Goal: Task Accomplishment & Management: Use online tool/utility

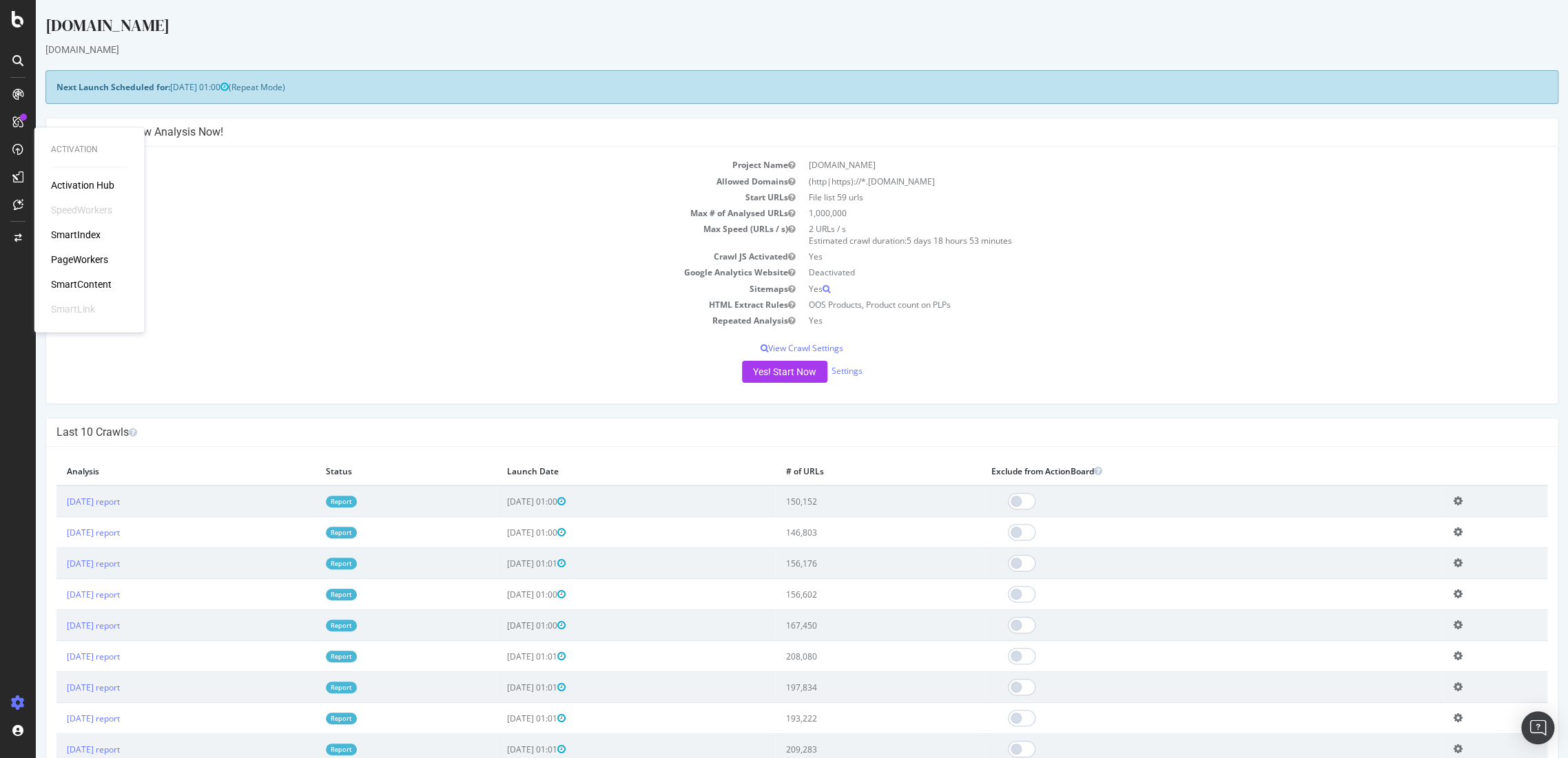
click at [78, 256] on div "PageWorkers" at bounding box center [79, 259] width 57 height 14
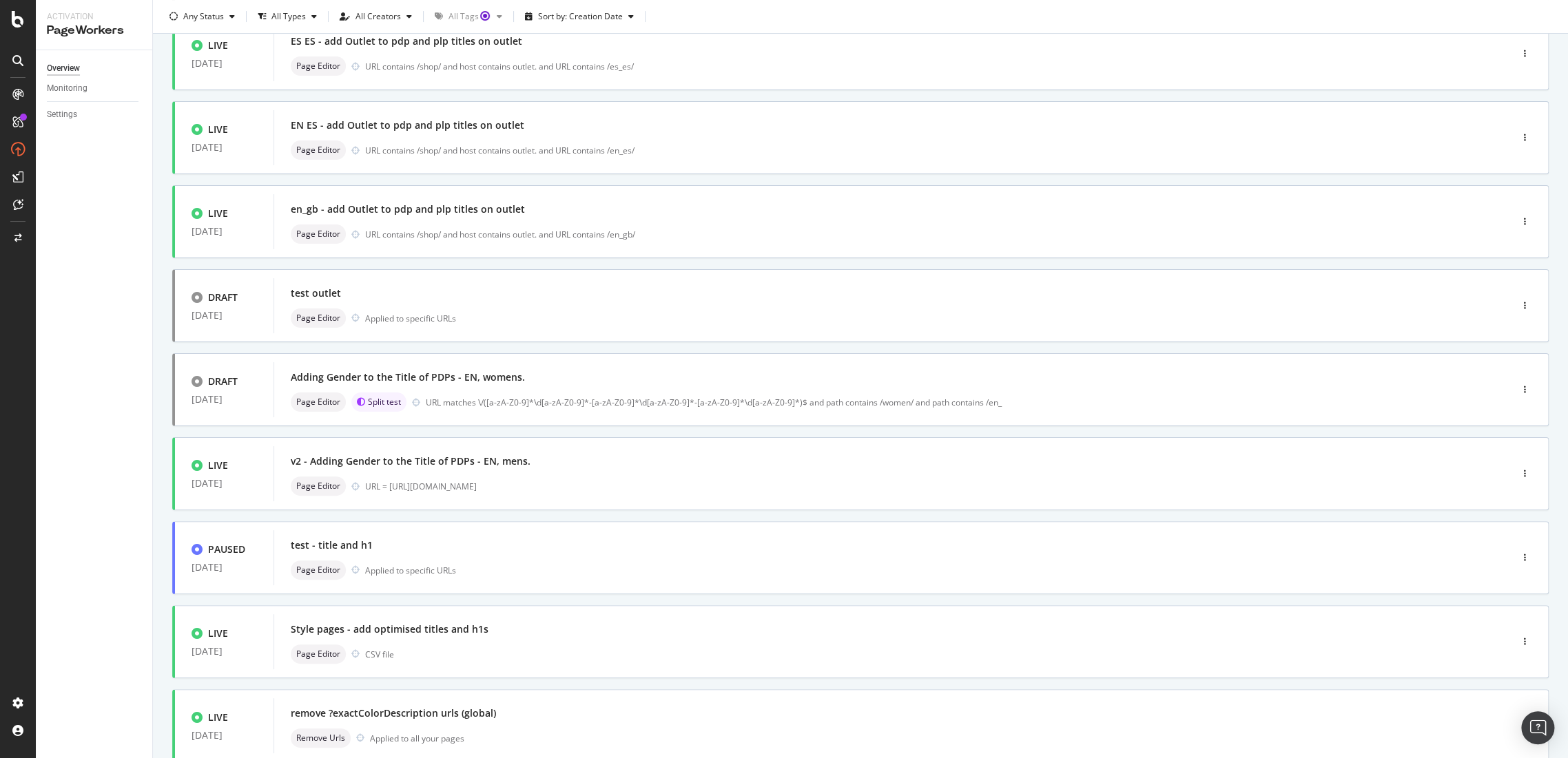
scroll to position [284, 0]
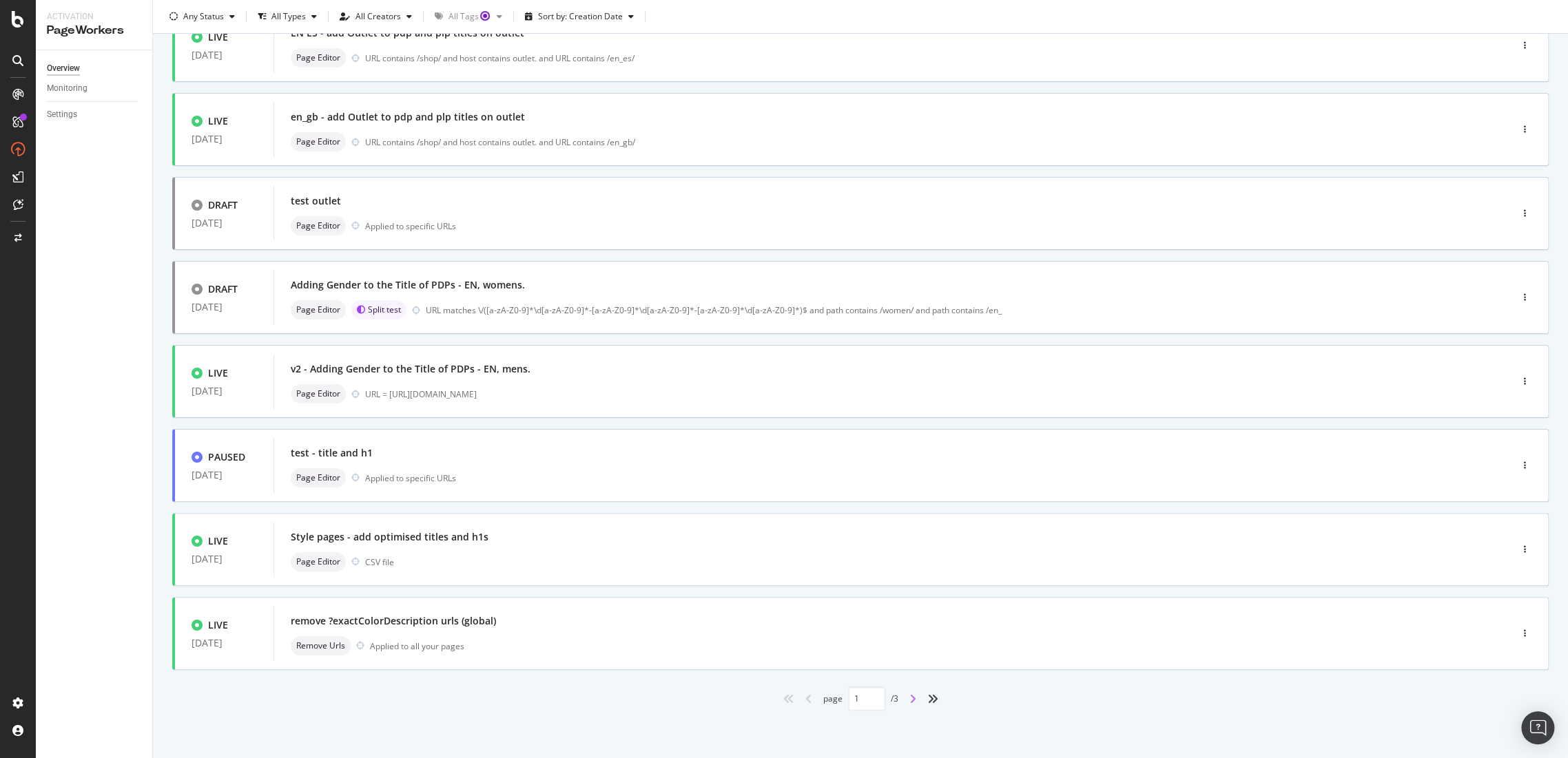
click at [909, 702] on icon "angle-right" at bounding box center [912, 700] width 7 height 11
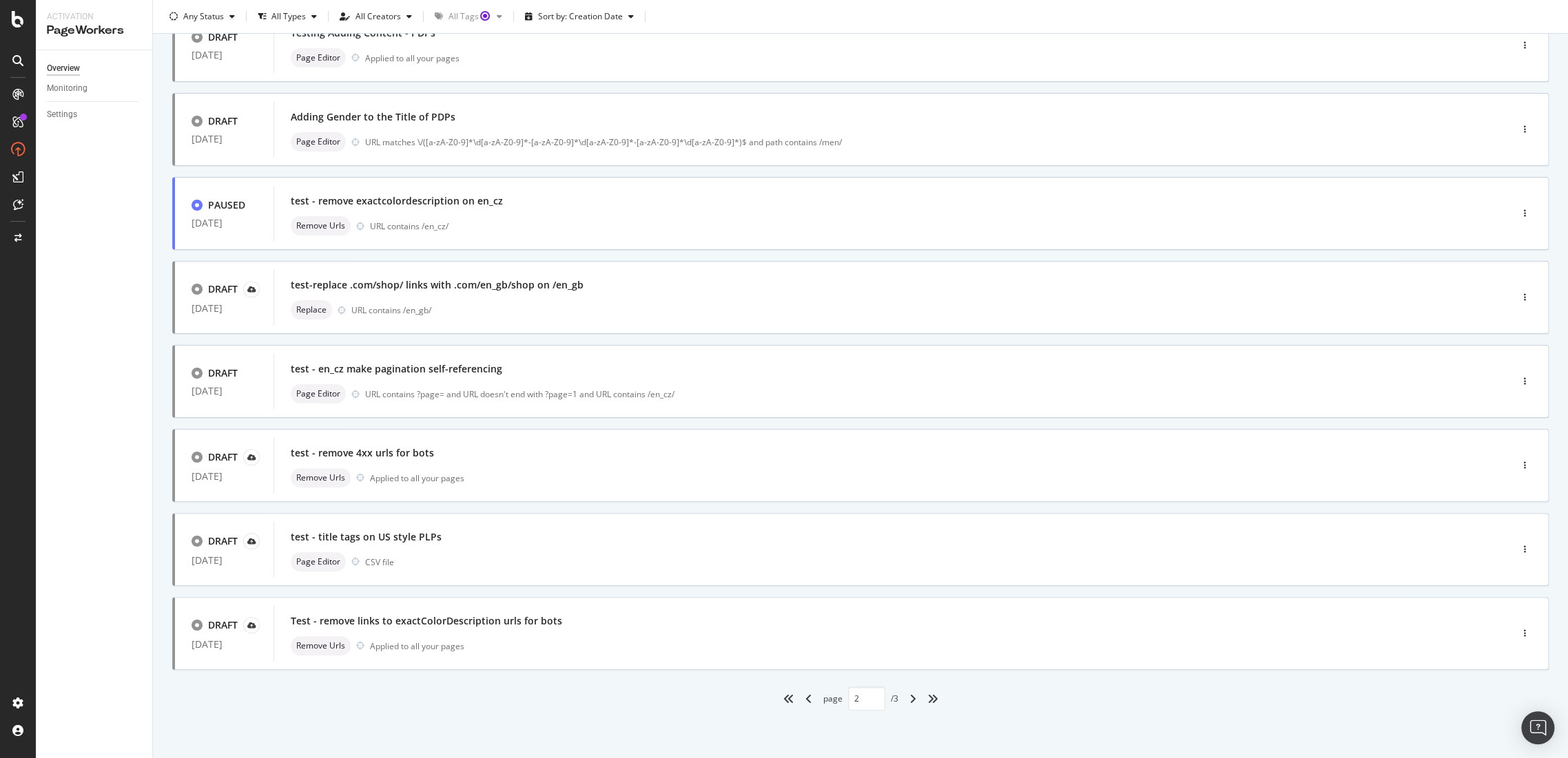
click at [914, 698] on div "angle-right" at bounding box center [912, 700] width 18 height 22
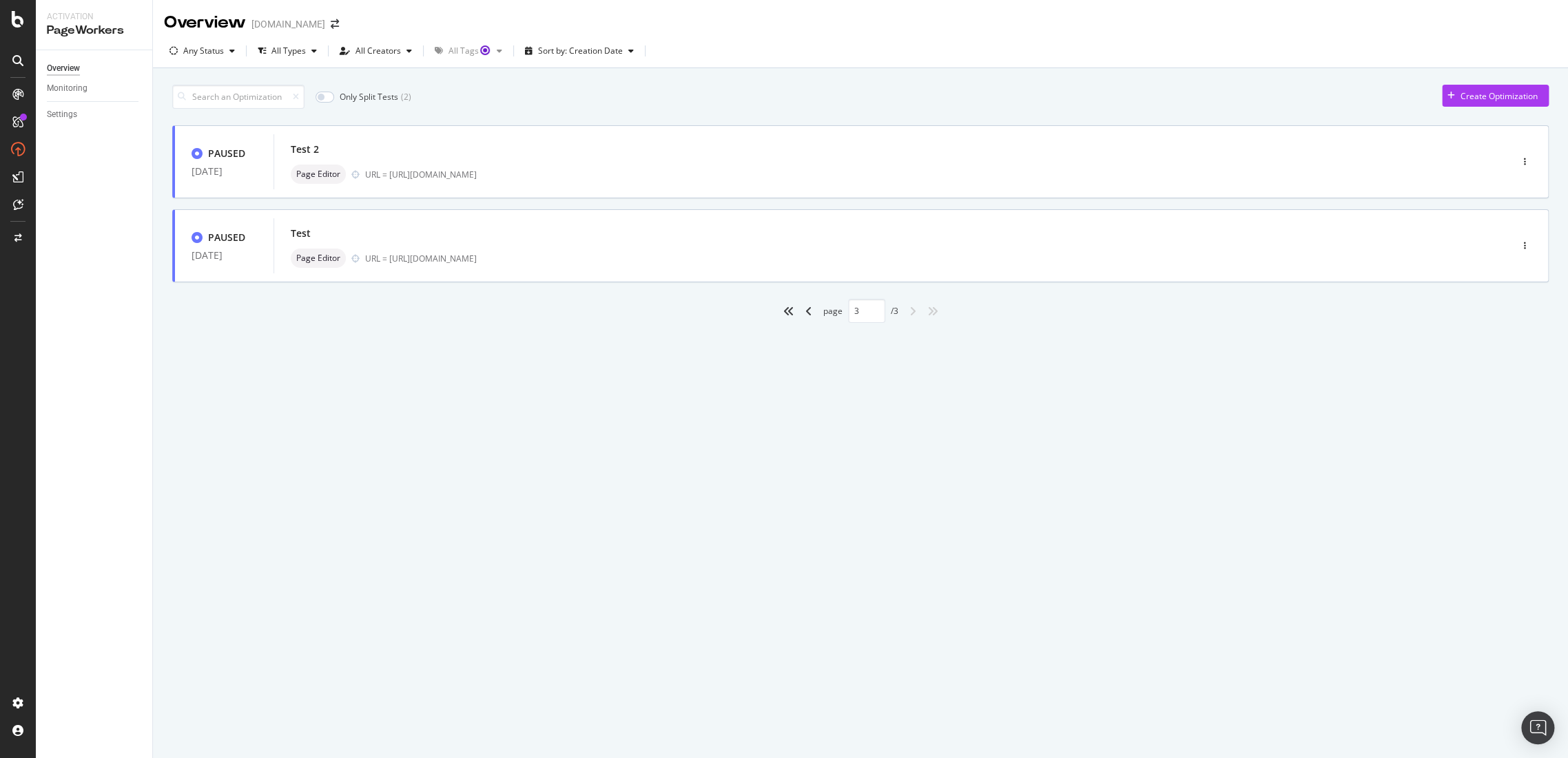
scroll to position [0, 0]
click at [809, 311] on icon "angle-left" at bounding box center [808, 311] width 7 height 11
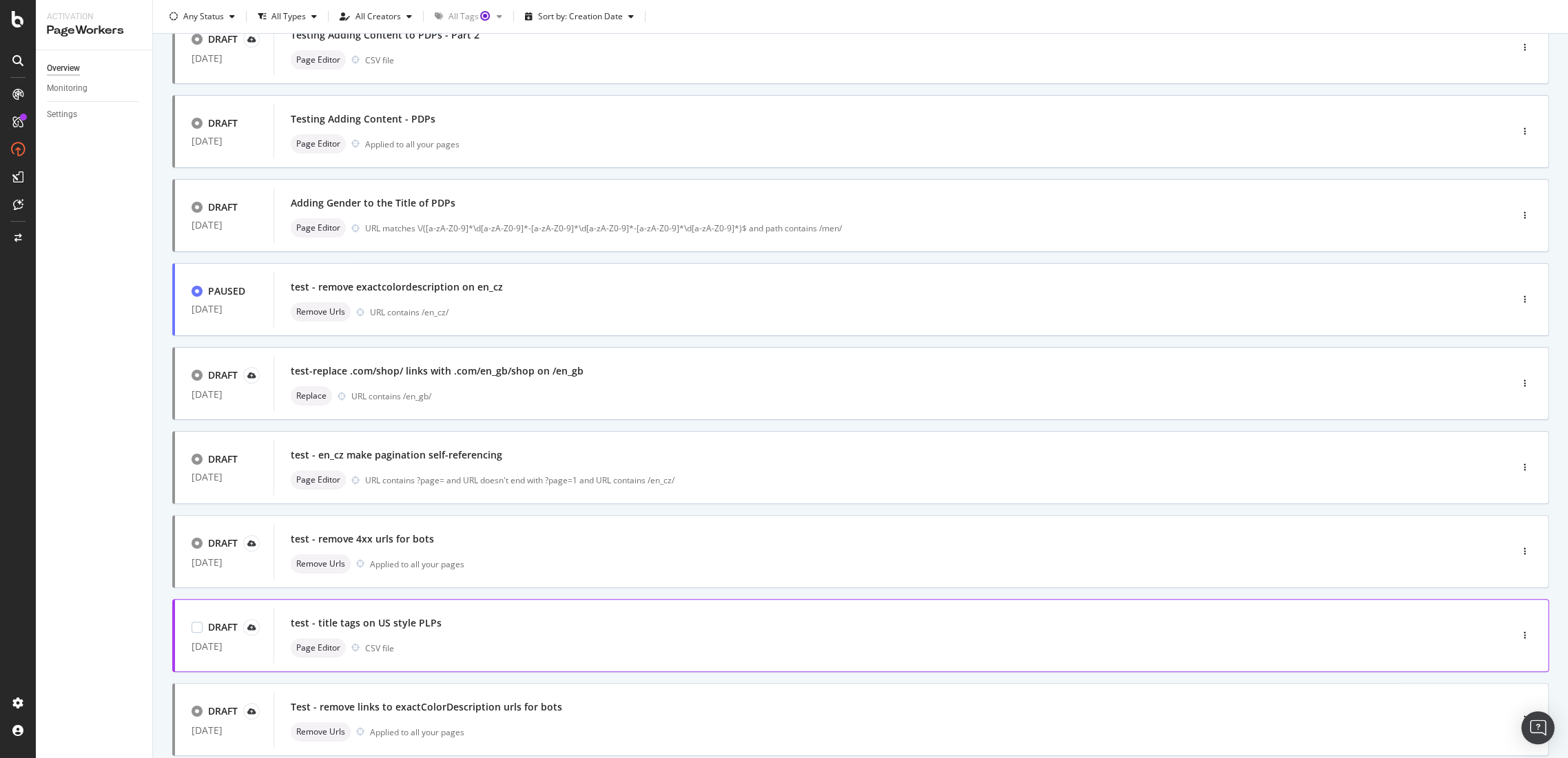
scroll to position [284, 0]
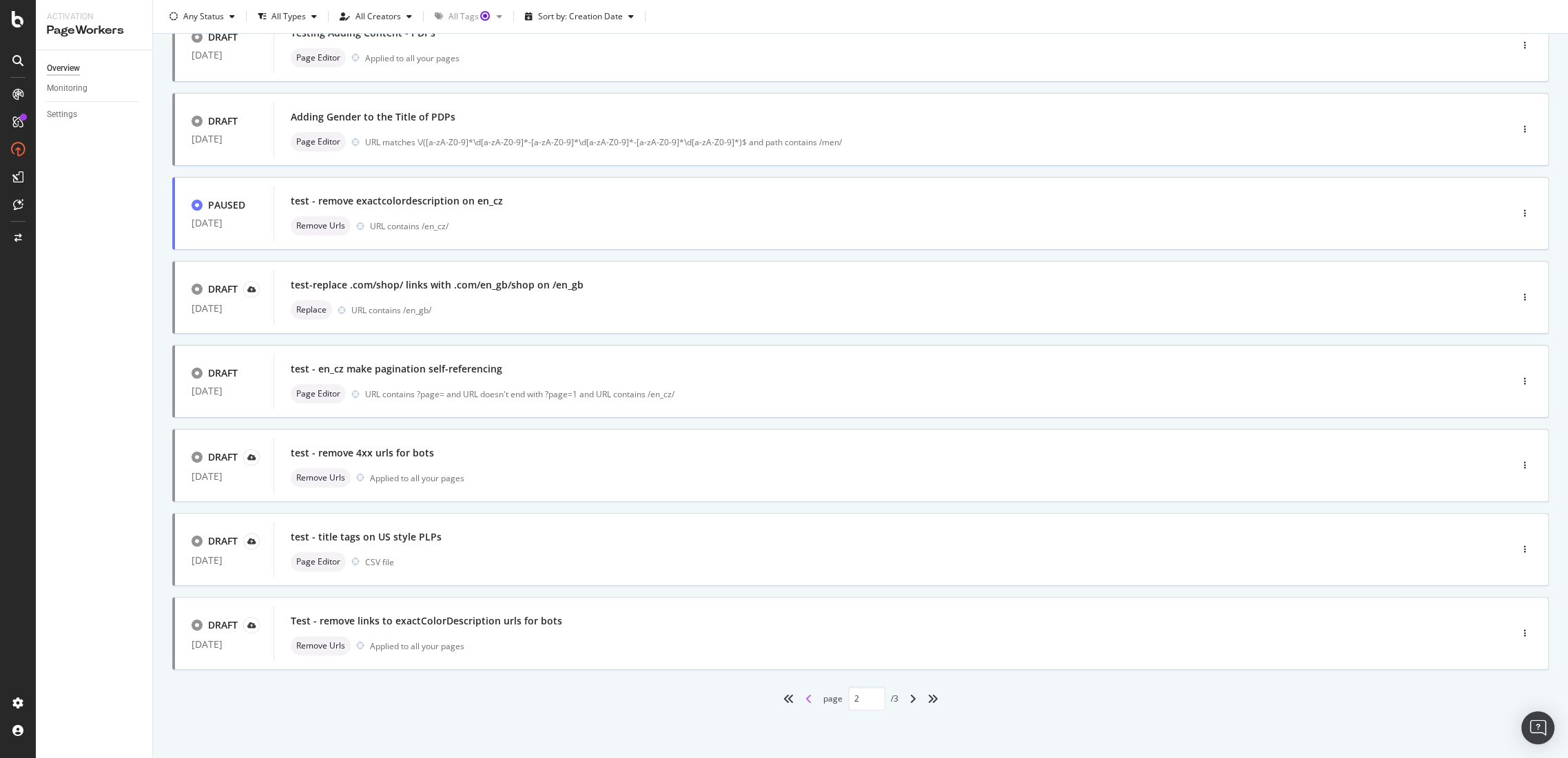
click at [805, 704] on icon "angle-left" at bounding box center [808, 700] width 7 height 11
type input "1"
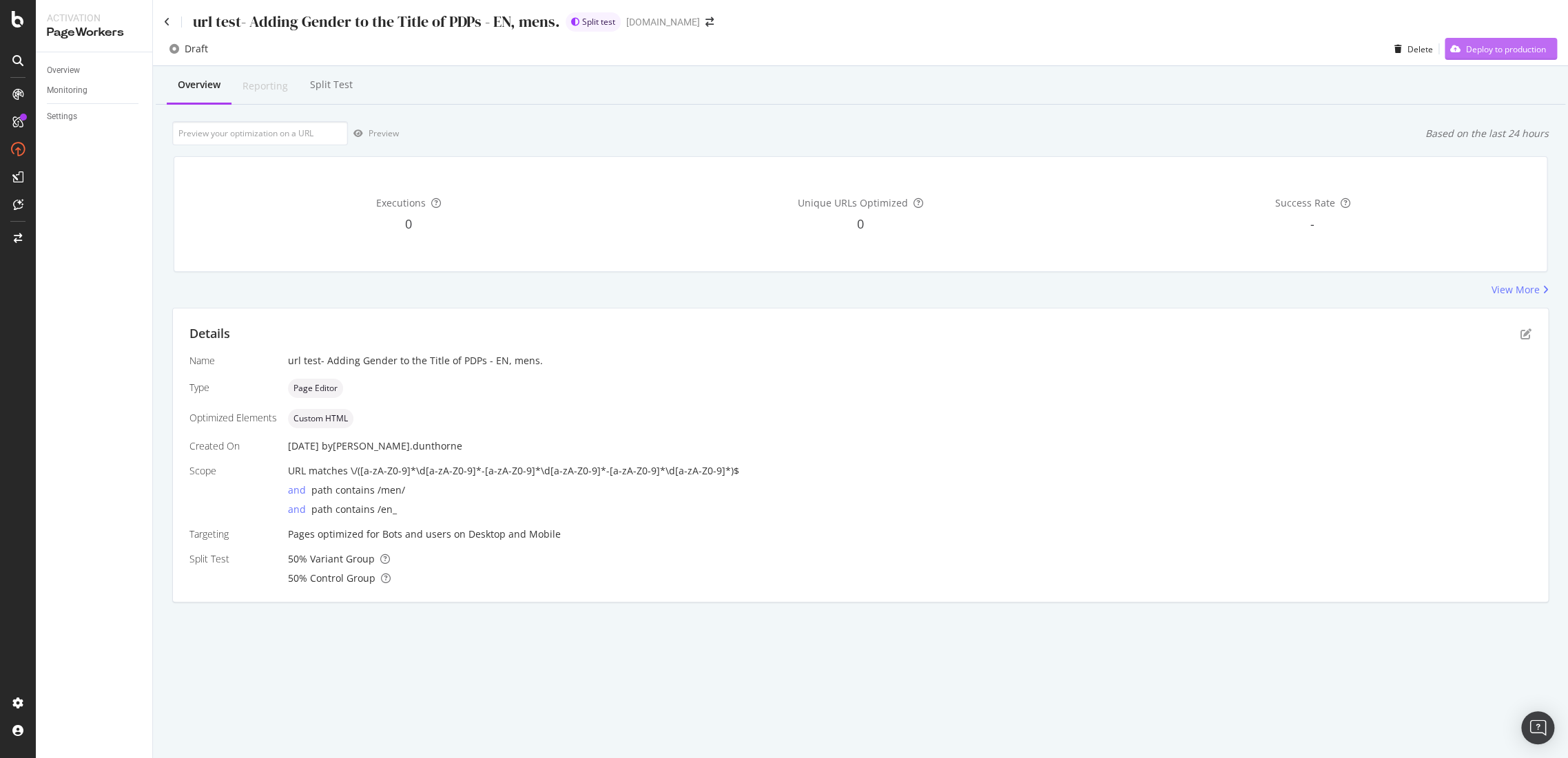
click at [1529, 50] on div "Deploy to production" at bounding box center [1506, 49] width 80 height 12
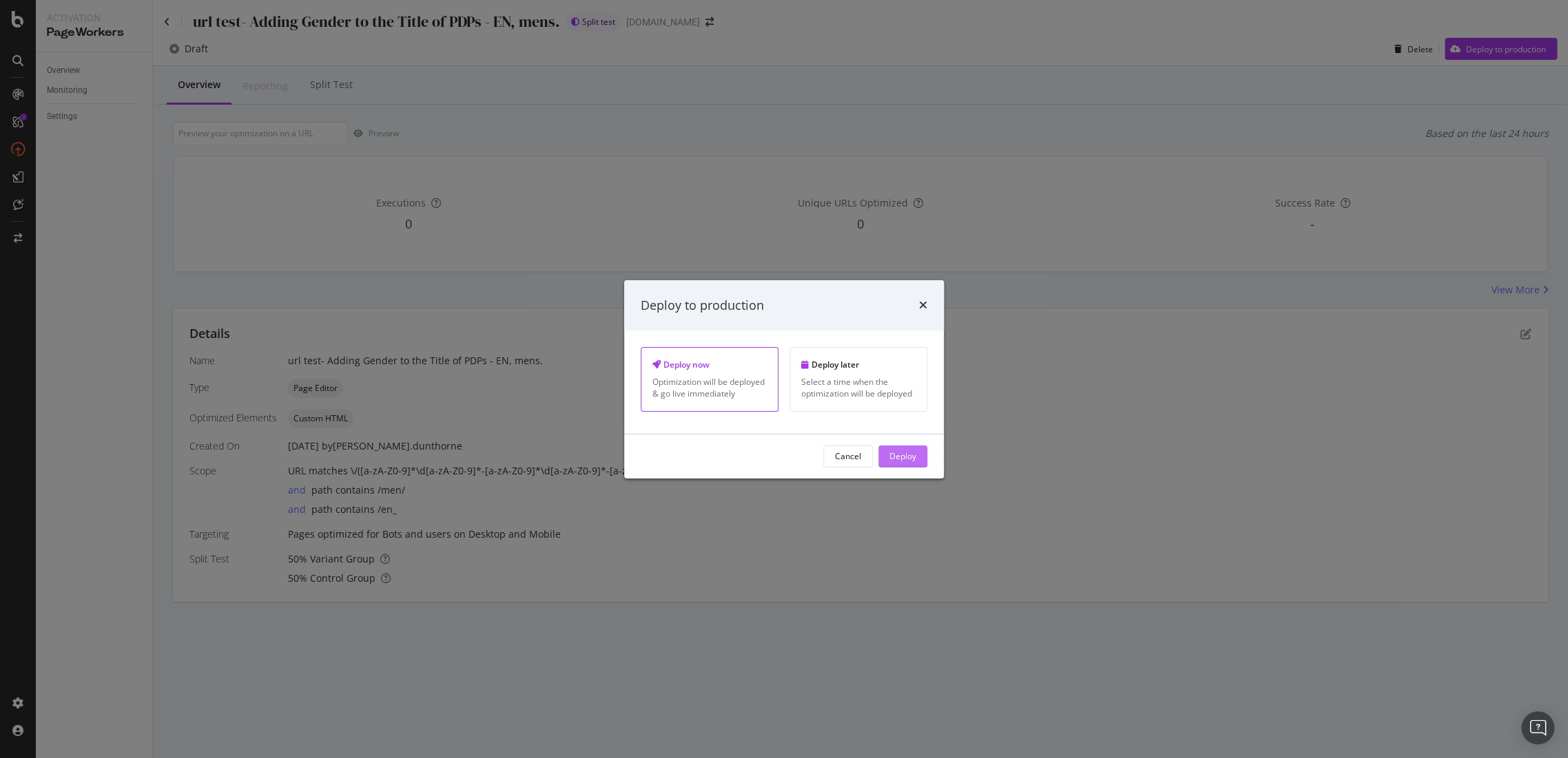
click at [912, 456] on div "Deploy" at bounding box center [903, 456] width 27 height 12
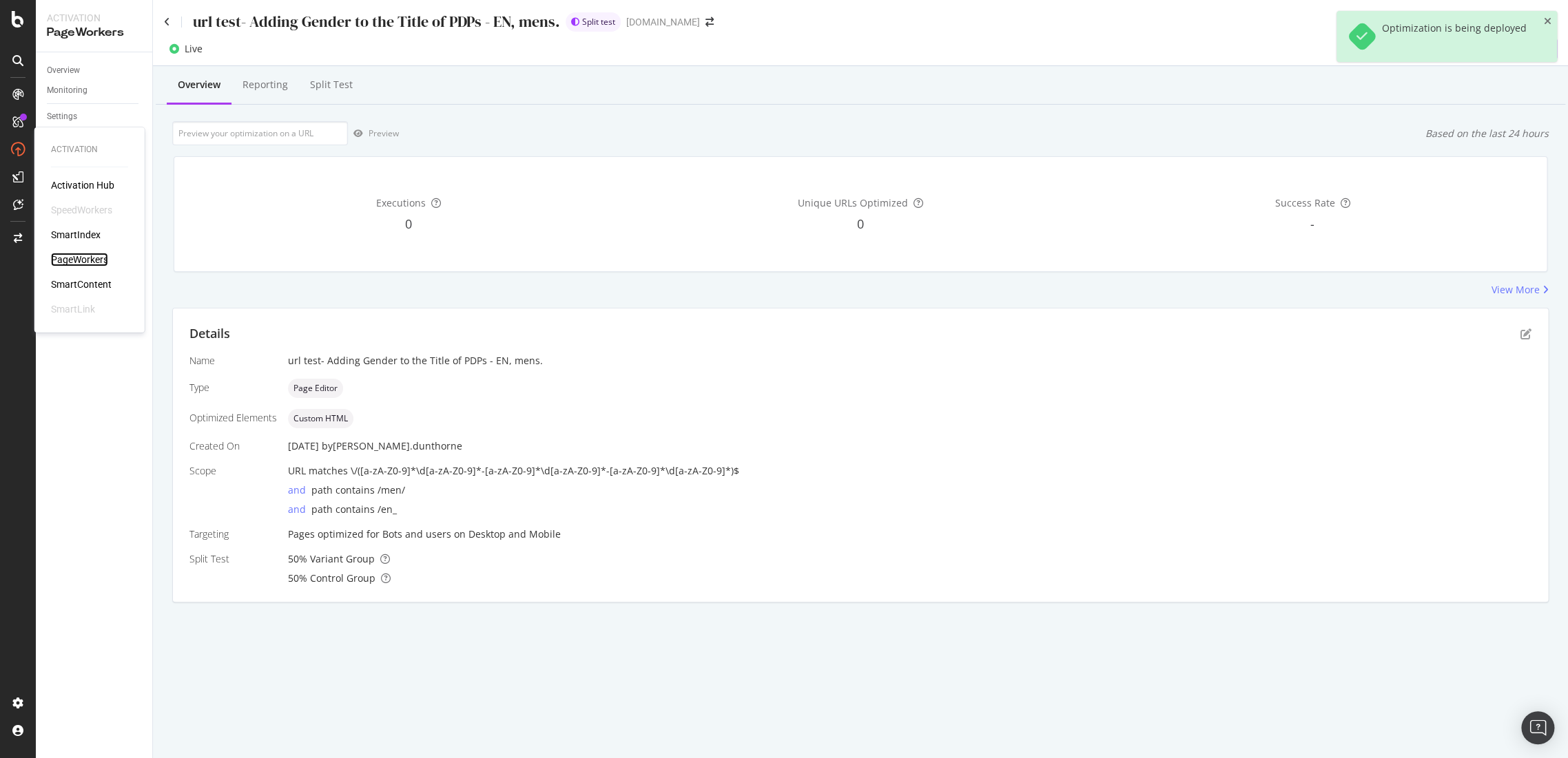
click at [84, 258] on div "PageWorkers" at bounding box center [79, 259] width 57 height 14
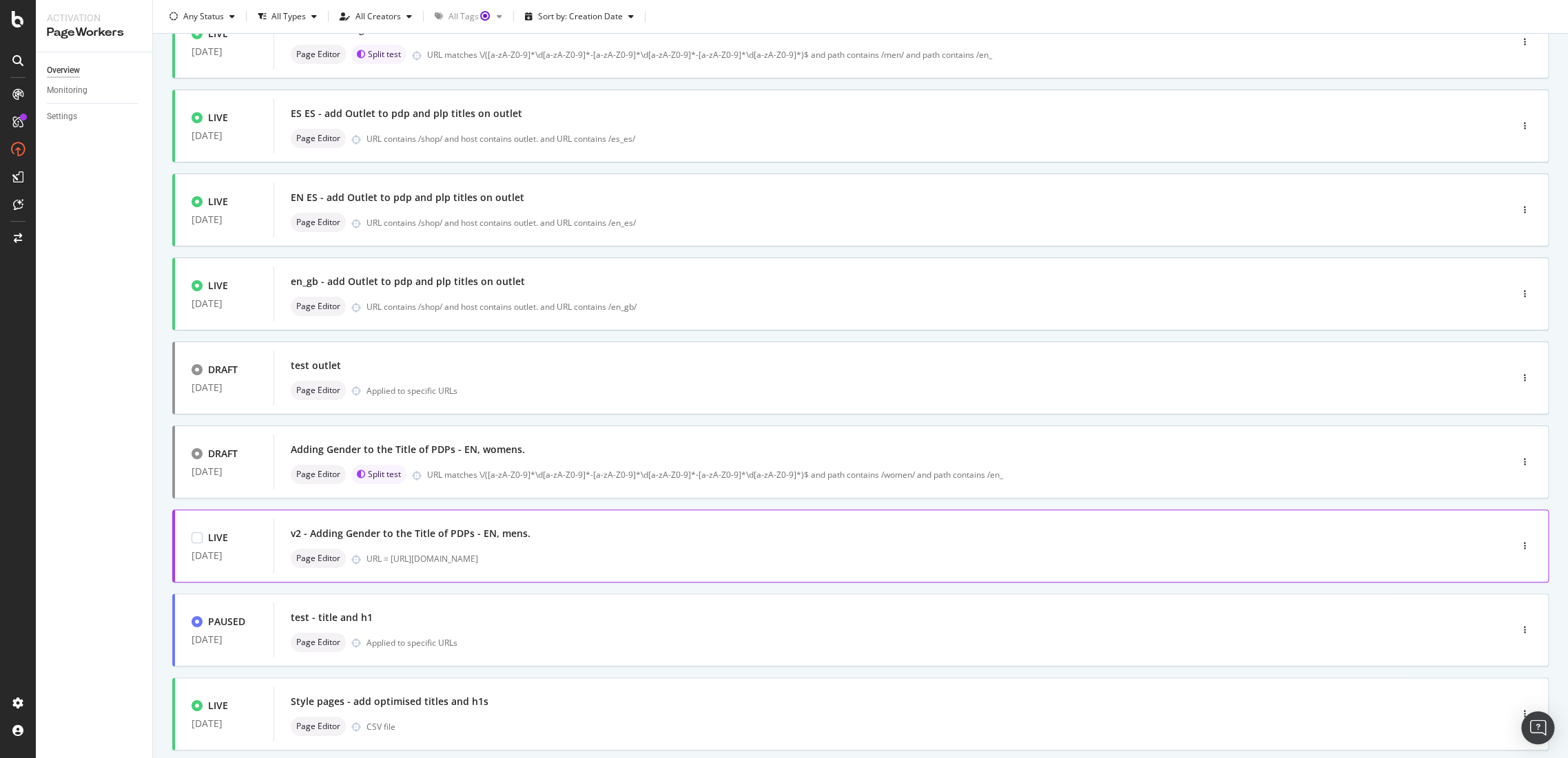
scroll to position [230, 0]
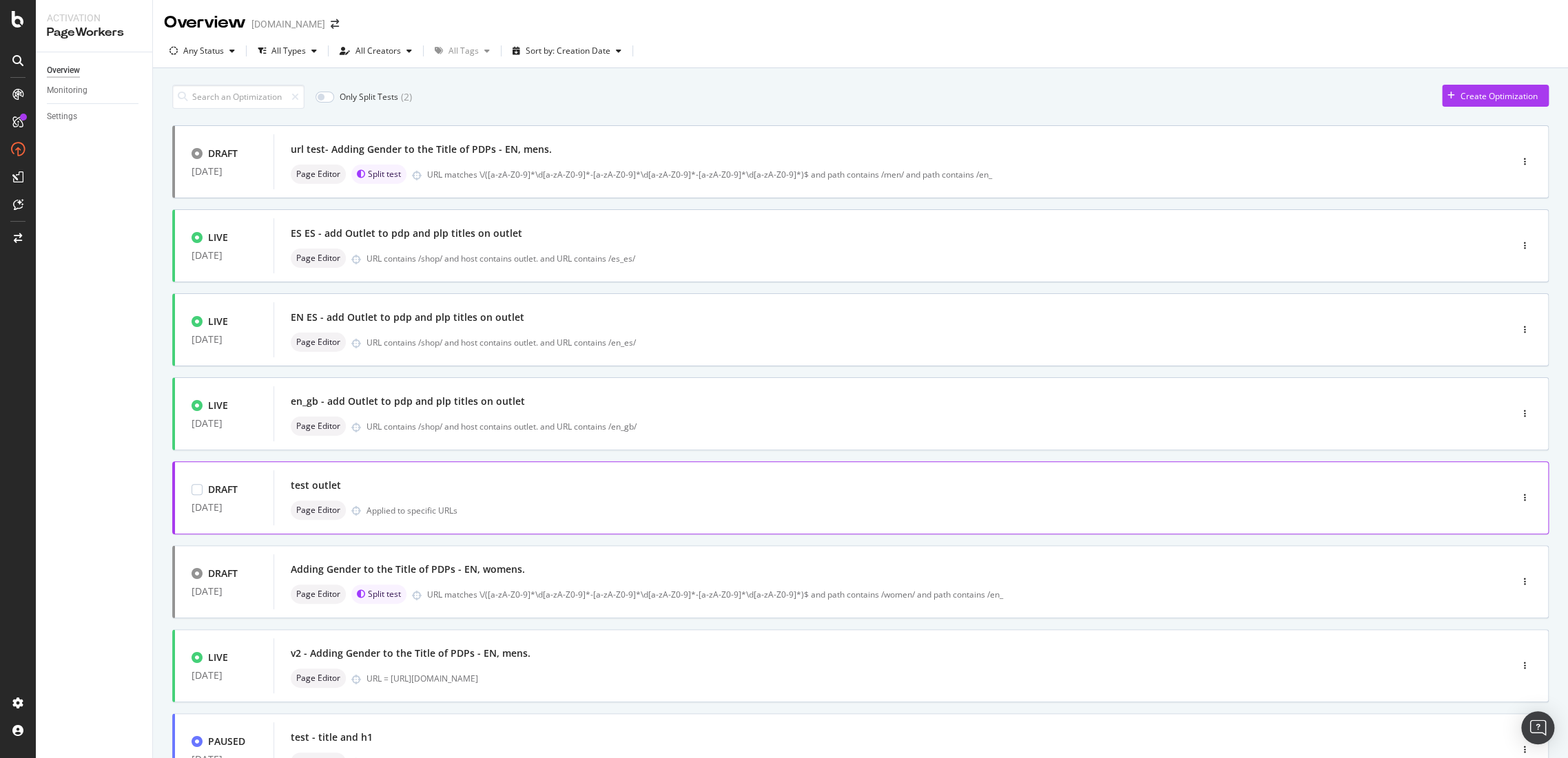
scroll to position [230, 0]
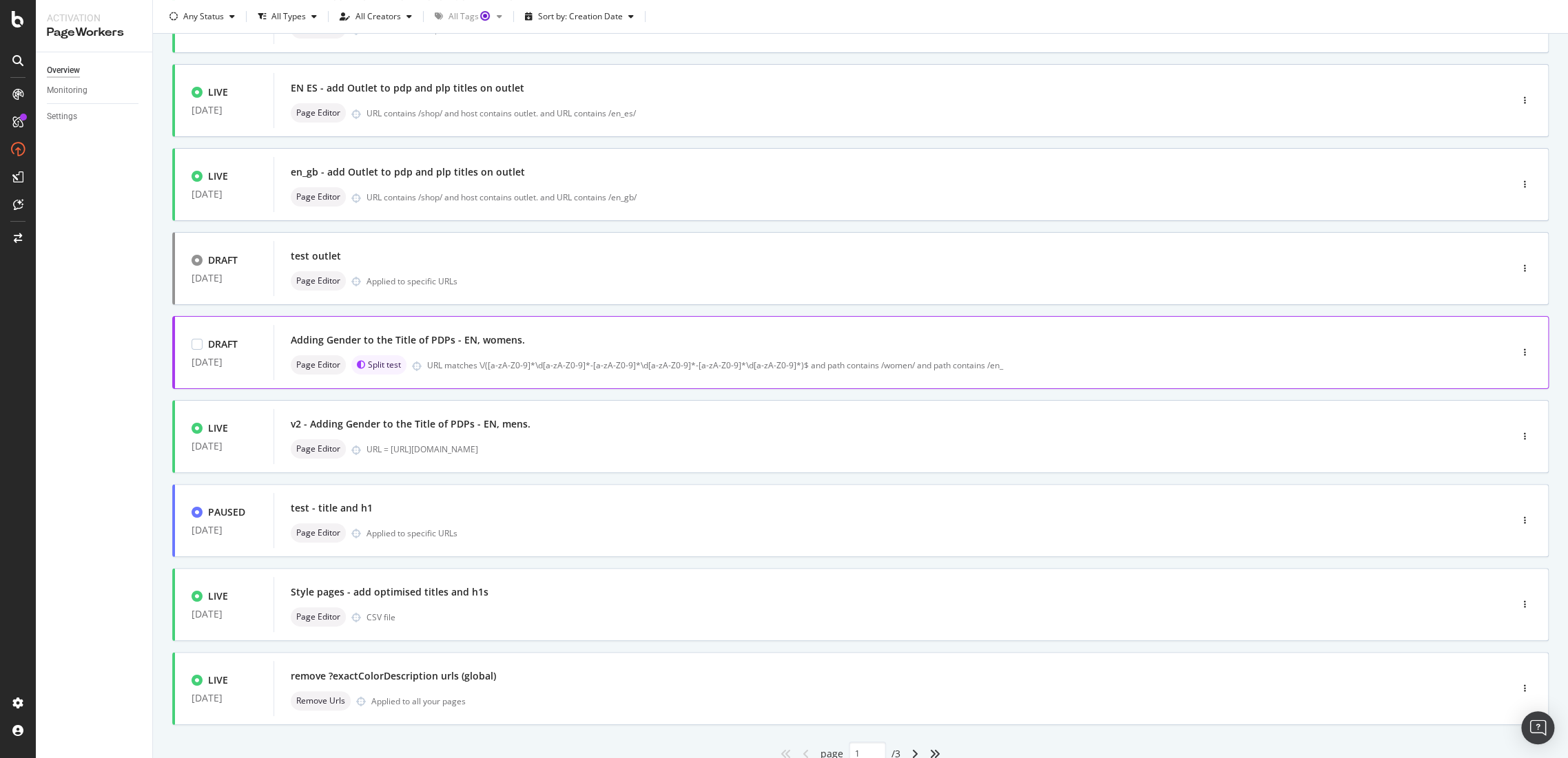
drag, startPoint x: 443, startPoint y: 340, endPoint x: 343, endPoint y: 343, distance: 100.0
click at [343, 343] on div "Adding Gender to the Title of PDPs - EN, womens." at bounding box center [407, 340] width 235 height 14
